Goal: Information Seeking & Learning: Learn about a topic

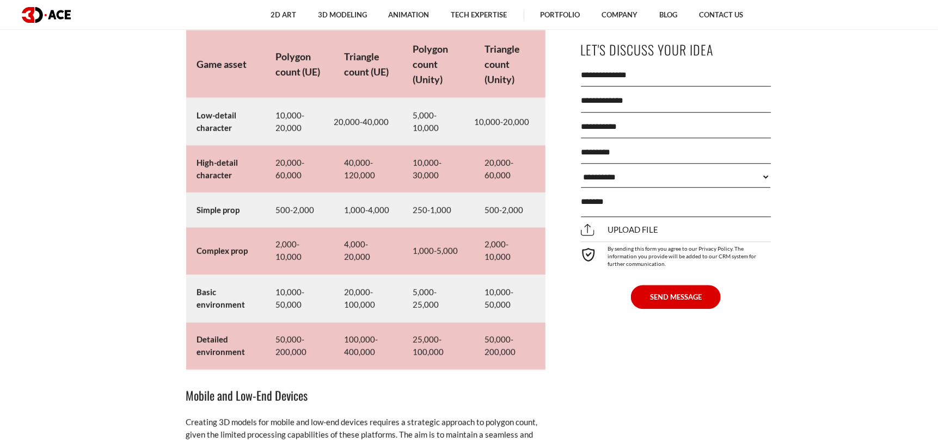
scroll to position [5225, 0]
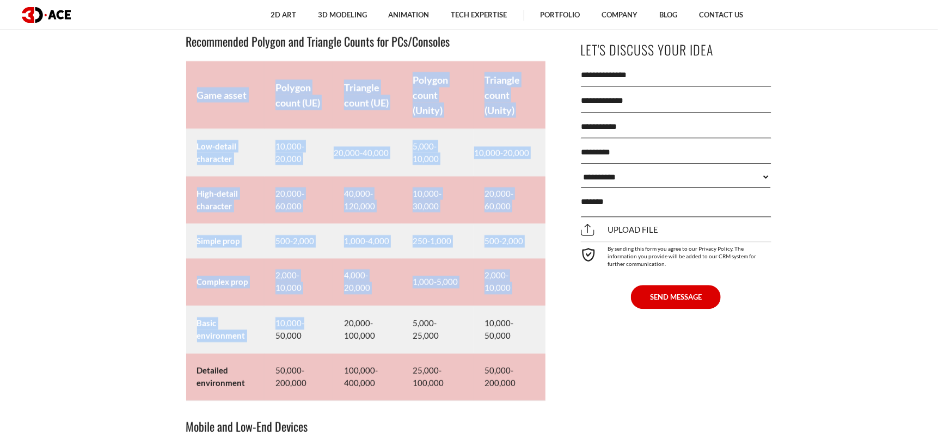
drag, startPoint x: 199, startPoint y: 94, endPoint x: 302, endPoint y: 314, distance: 242.1
click at [302, 314] on tbody "Game asset Polygon count (UE) Triangle count (UE) Polygon count (Unity) Triangl…" at bounding box center [365, 231] width 359 height 340
click at [237, 198] on td "High-detail character" at bounding box center [225, 199] width 78 height 47
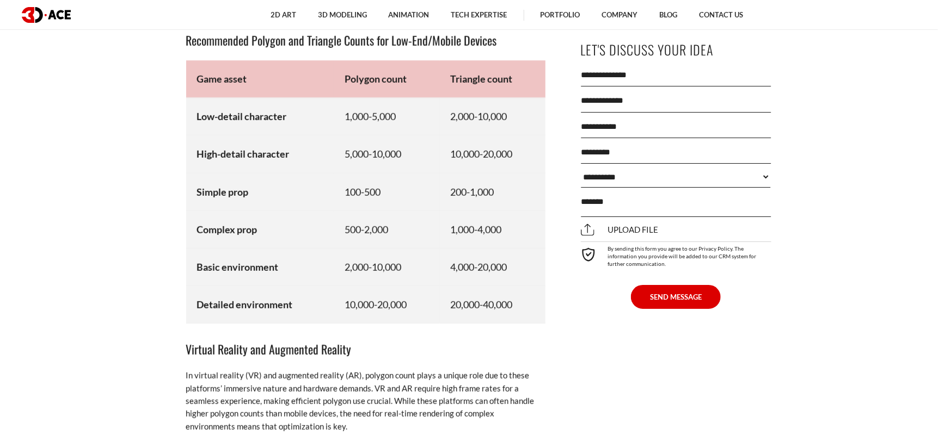
scroll to position [5824, 0]
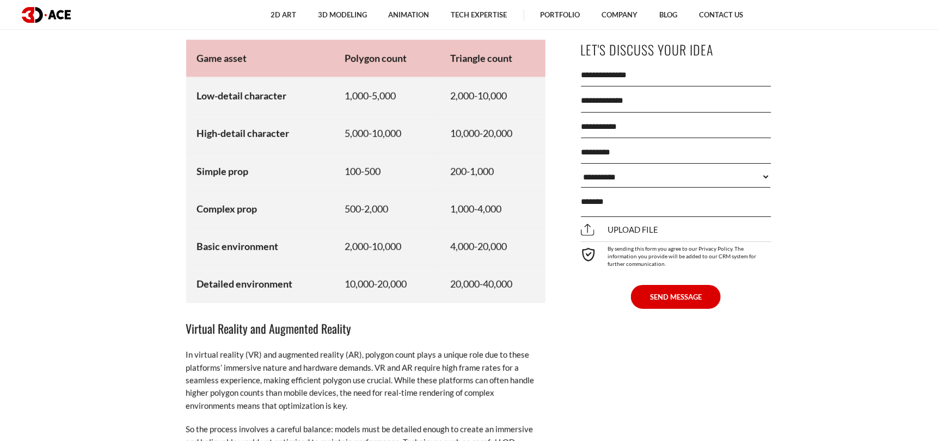
click at [317, 283] on td "Detailed environment" at bounding box center [260, 284] width 148 height 38
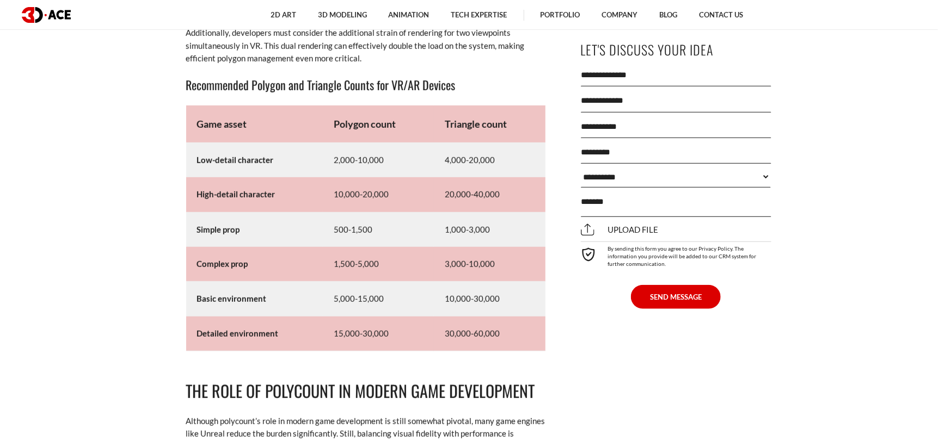
scroll to position [6260, 0]
click at [298, 169] on td "Low-detail character" at bounding box center [254, 159] width 137 height 35
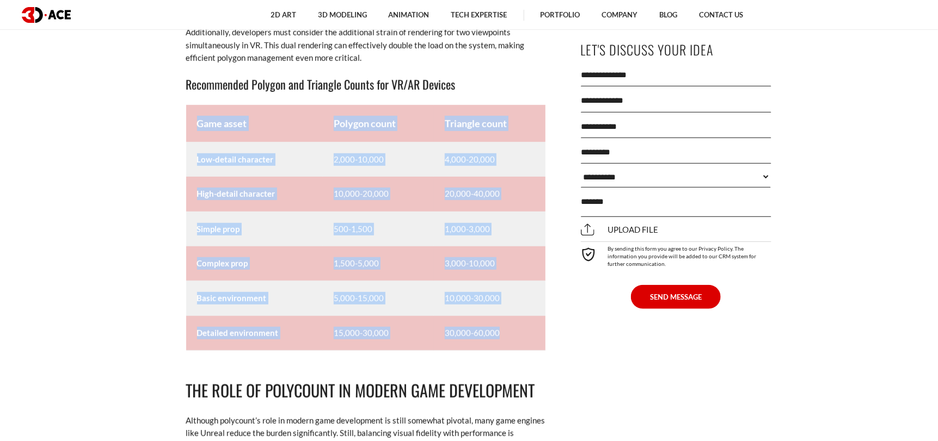
drag, startPoint x: 194, startPoint y: 119, endPoint x: 516, endPoint y: 342, distance: 391.2
click at [502, 338] on tbody "Game asset Polygon count Triangle count Low-detail character 2,000-10,000 4,000…" at bounding box center [365, 228] width 359 height 246
copy tbody "Game asset Polygon count Triangle count Low-detail character 2,000-10,000 4,000…"
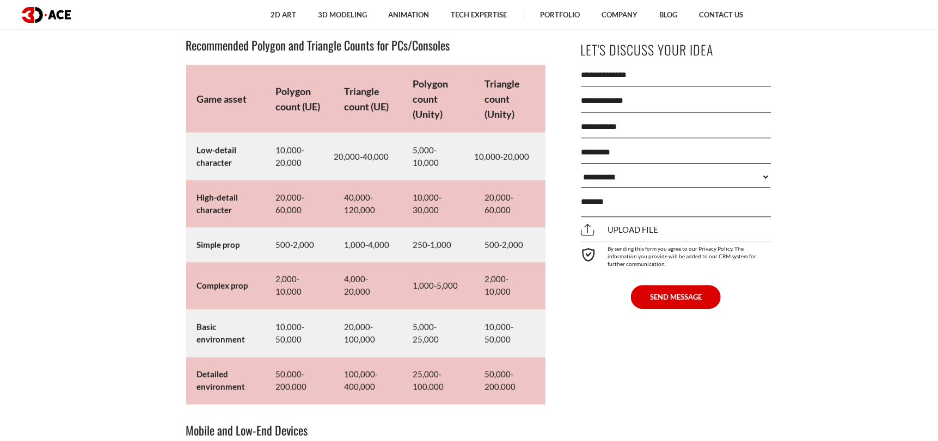
scroll to position [5225, 0]
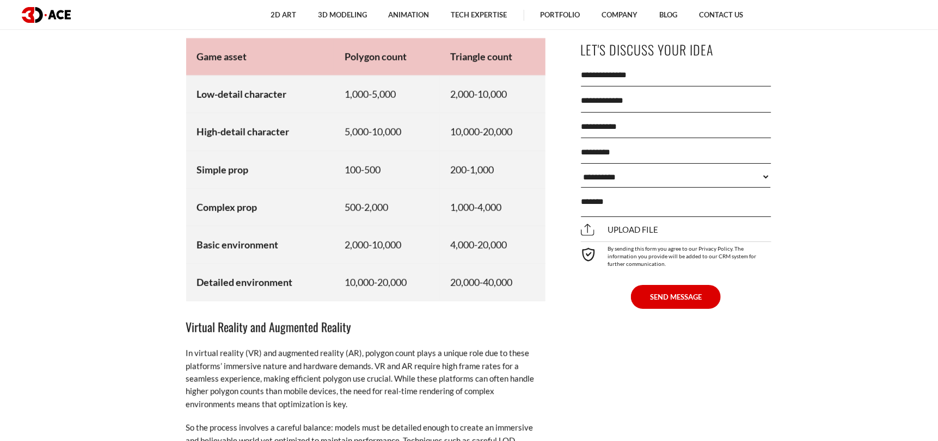
scroll to position [5824, 0]
